Goal: Task Accomplishment & Management: Use online tool/utility

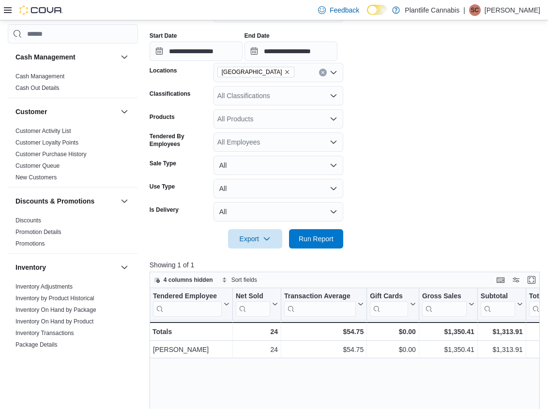
scroll to position [470, 0]
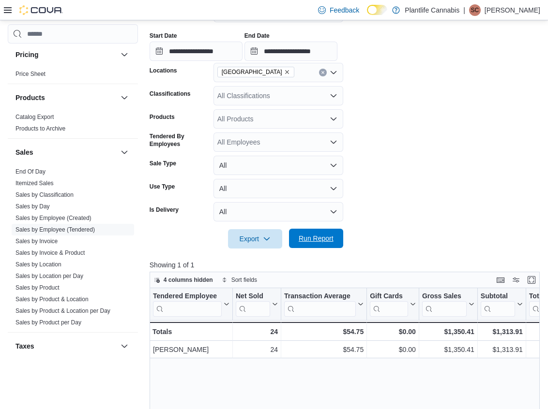
click at [315, 239] on span "Run Report" at bounding box center [315, 239] width 35 height 10
click at [330, 240] on span "Run Report" at bounding box center [315, 239] width 35 height 10
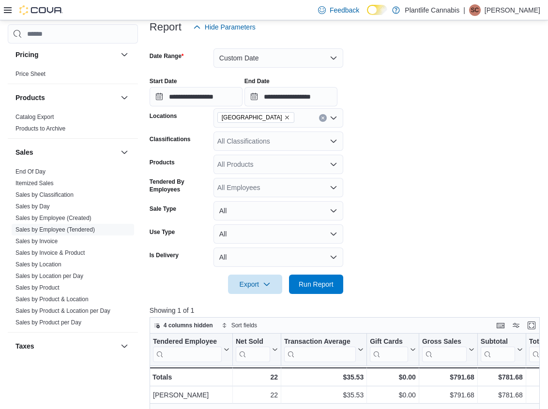
scroll to position [83, 0]
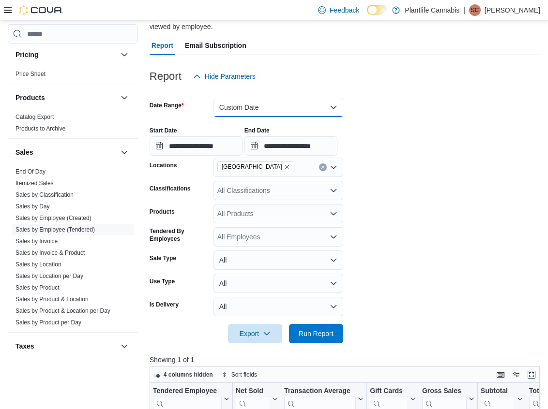
click at [286, 103] on button "Custom Date" at bounding box center [278, 107] width 130 height 19
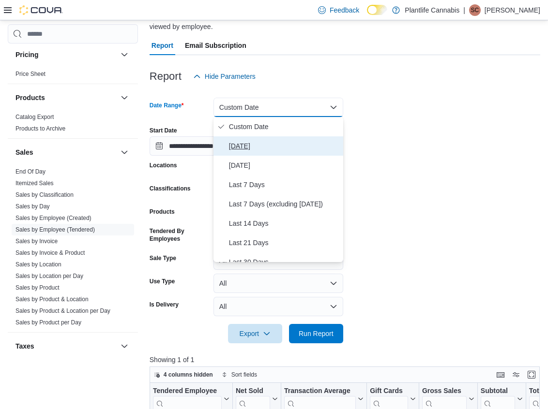
click at [265, 147] on span "[DATE]" at bounding box center [284, 146] width 110 height 12
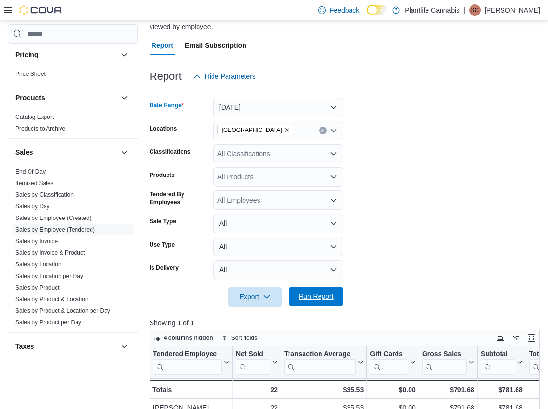
click at [317, 298] on span "Run Report" at bounding box center [315, 297] width 35 height 10
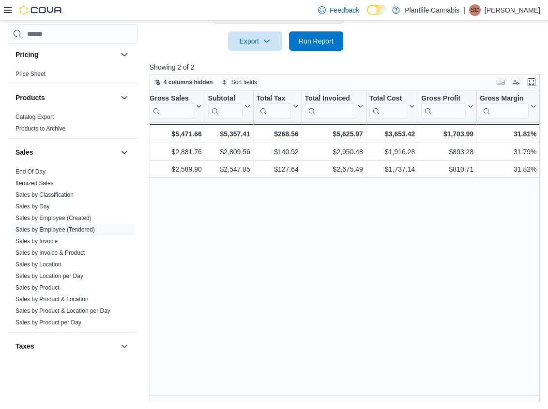
scroll to position [0, 291]
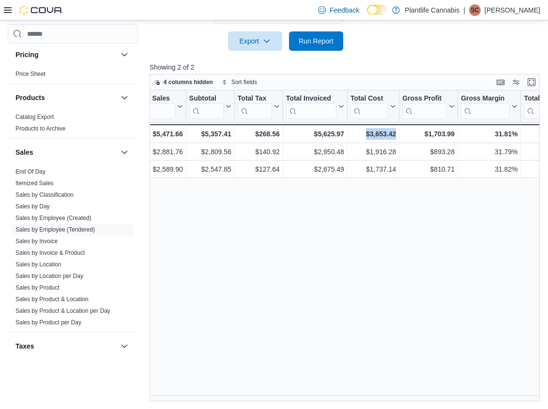
drag, startPoint x: 325, startPoint y: 401, endPoint x: 332, endPoint y: 402, distance: 7.3
click at [384, 391] on div "Tendered Employee Click to view column header actions Net Sold Click to view co…" at bounding box center [346, 245] width 394 height 311
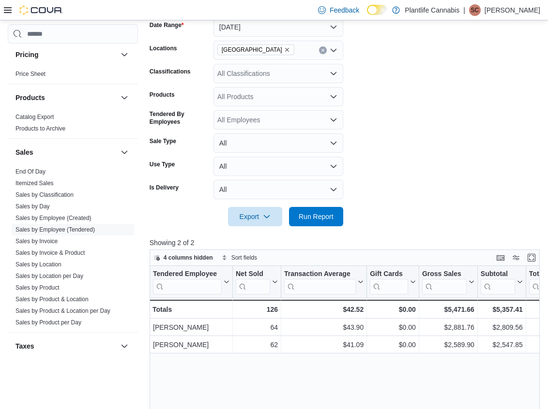
scroll to position [0, 0]
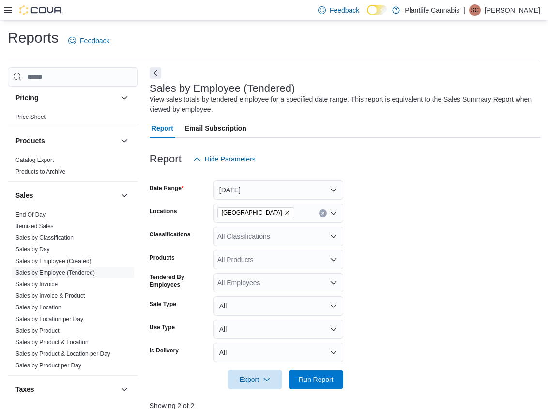
click at [234, 234] on div "All Classifications" at bounding box center [278, 236] width 130 height 19
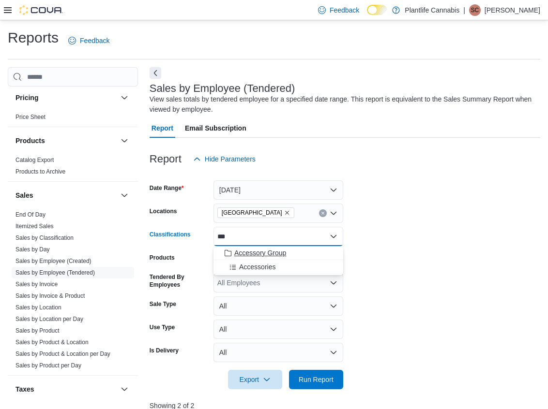
type input "***"
click at [250, 250] on span "Accessory Group" at bounding box center [260, 253] width 52 height 10
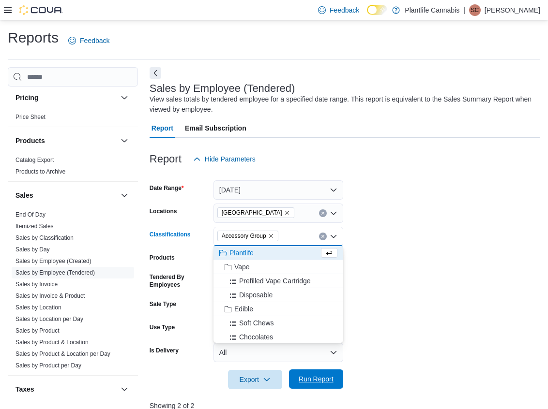
click at [315, 384] on span "Run Report" at bounding box center [315, 379] width 35 height 10
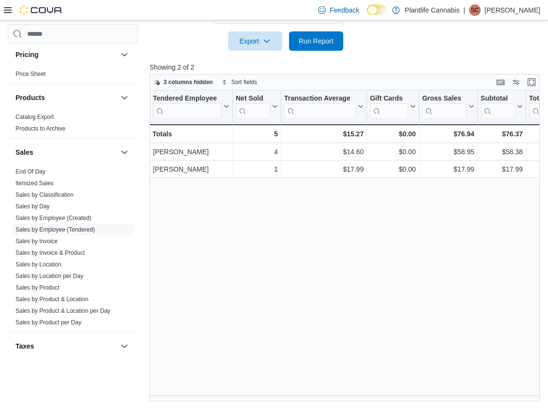
scroll to position [21, 0]
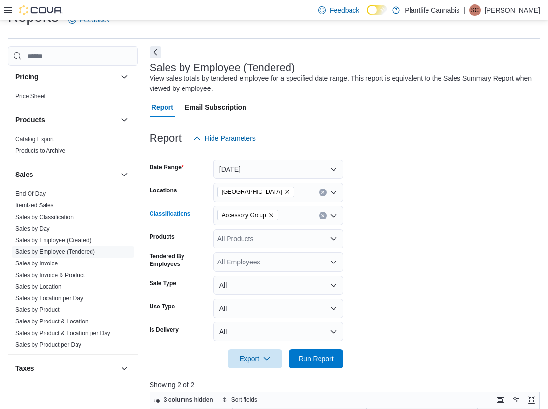
click at [323, 215] on icon "Clear input" at bounding box center [322, 216] width 2 height 2
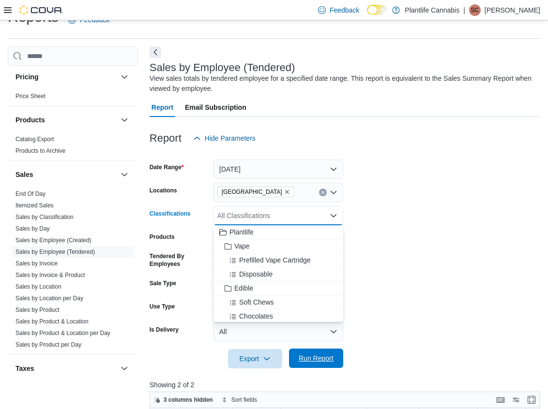
click at [328, 363] on span "Run Report" at bounding box center [316, 358] width 43 height 19
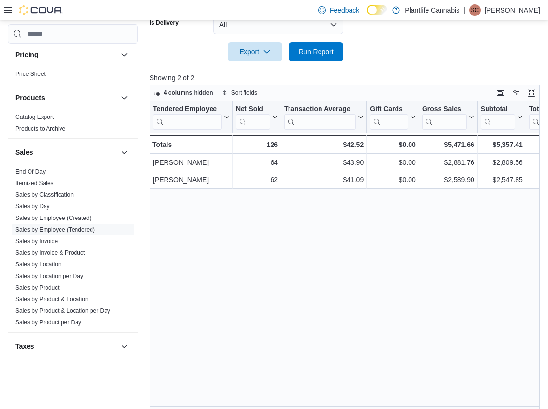
scroll to position [339, 0]
